Goal: Information Seeking & Learning: Learn about a topic

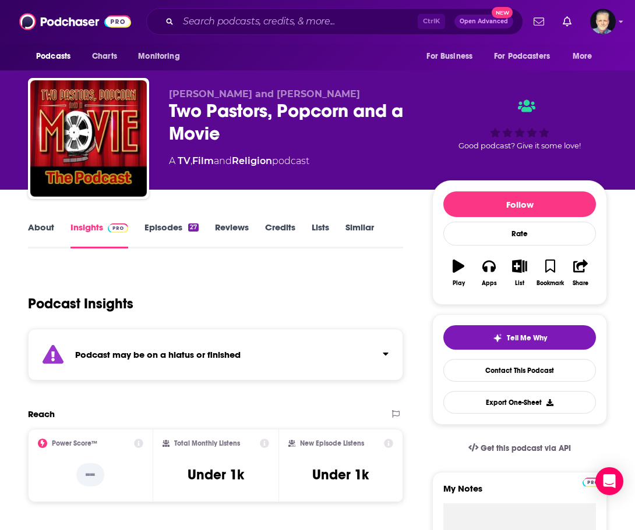
click at [174, 227] on link "Episodes 27" at bounding box center [171, 235] width 54 height 27
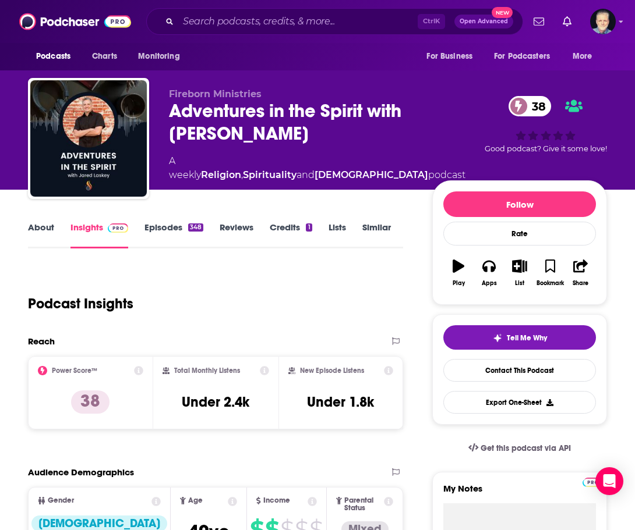
click at [159, 226] on link "Episodes 348" at bounding box center [173, 235] width 59 height 27
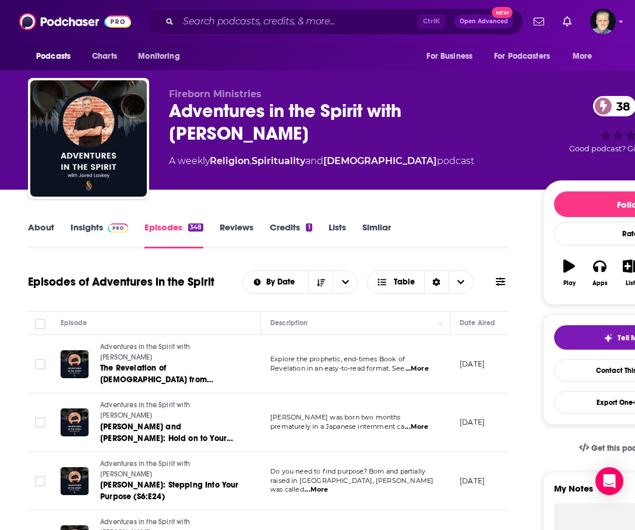
click at [51, 223] on link "About" at bounding box center [41, 235] width 26 height 27
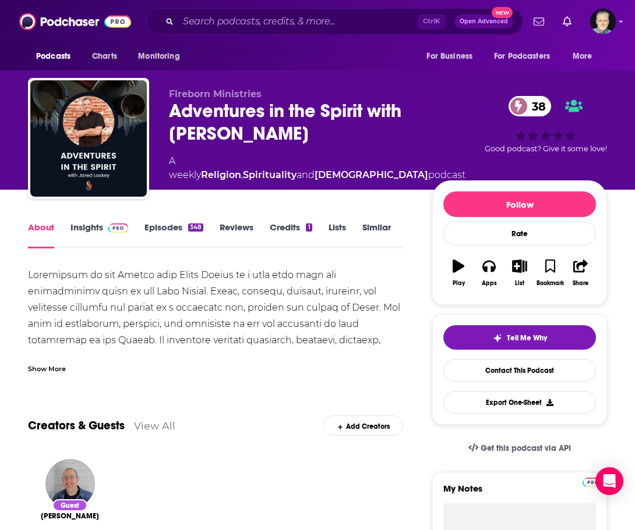
click at [61, 366] on div "Show More" at bounding box center [47, 368] width 38 height 11
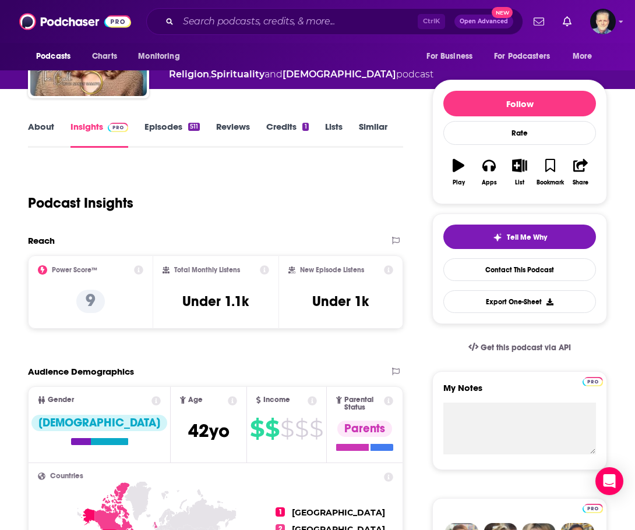
scroll to position [116, 0]
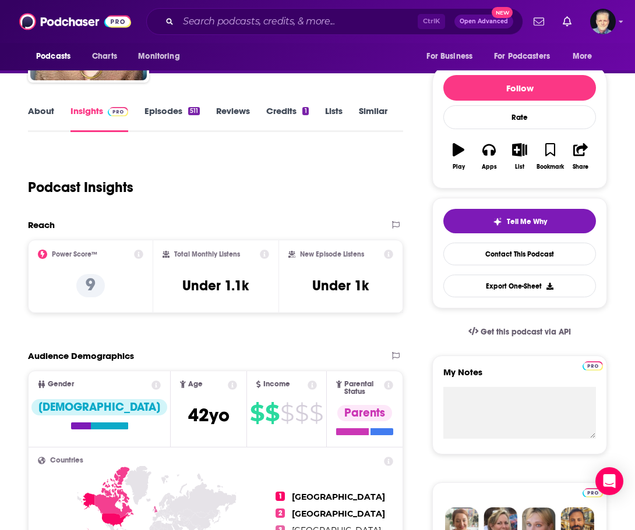
click at [172, 109] on link "Episodes 511" at bounding box center [171, 118] width 55 height 27
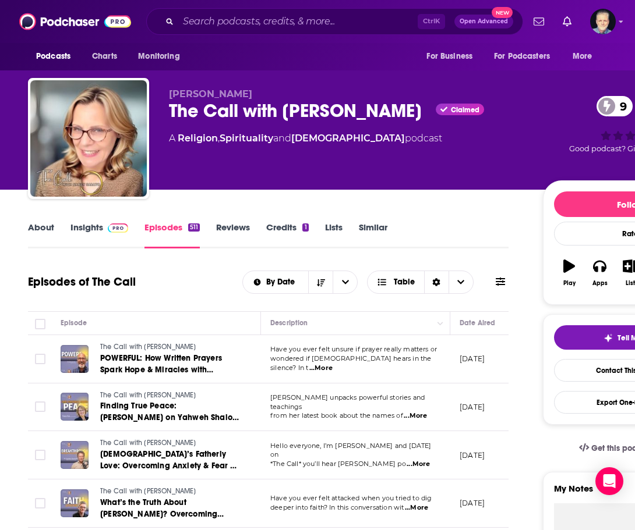
click at [43, 226] on link "About" at bounding box center [41, 235] width 26 height 27
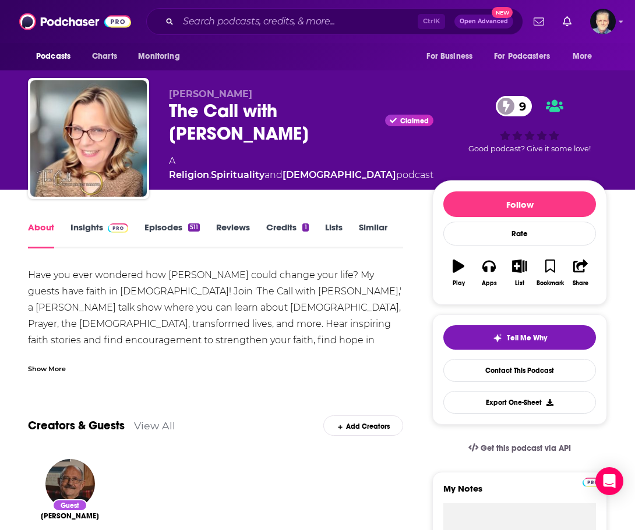
click at [49, 367] on div "Show More" at bounding box center [47, 368] width 38 height 11
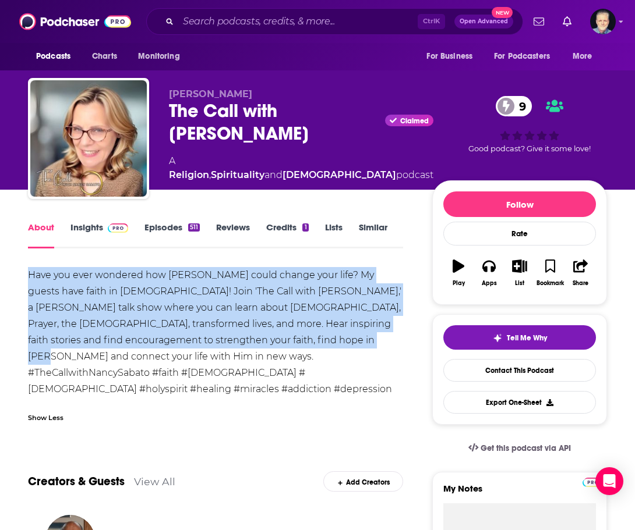
drag, startPoint x: 274, startPoint y: 340, endPoint x: 0, endPoint y: 279, distance: 280.2
copy div "Have you ever wondered how Jesus could change your life? My guests have faith i…"
